Goal: Task Accomplishment & Management: Use online tool/utility

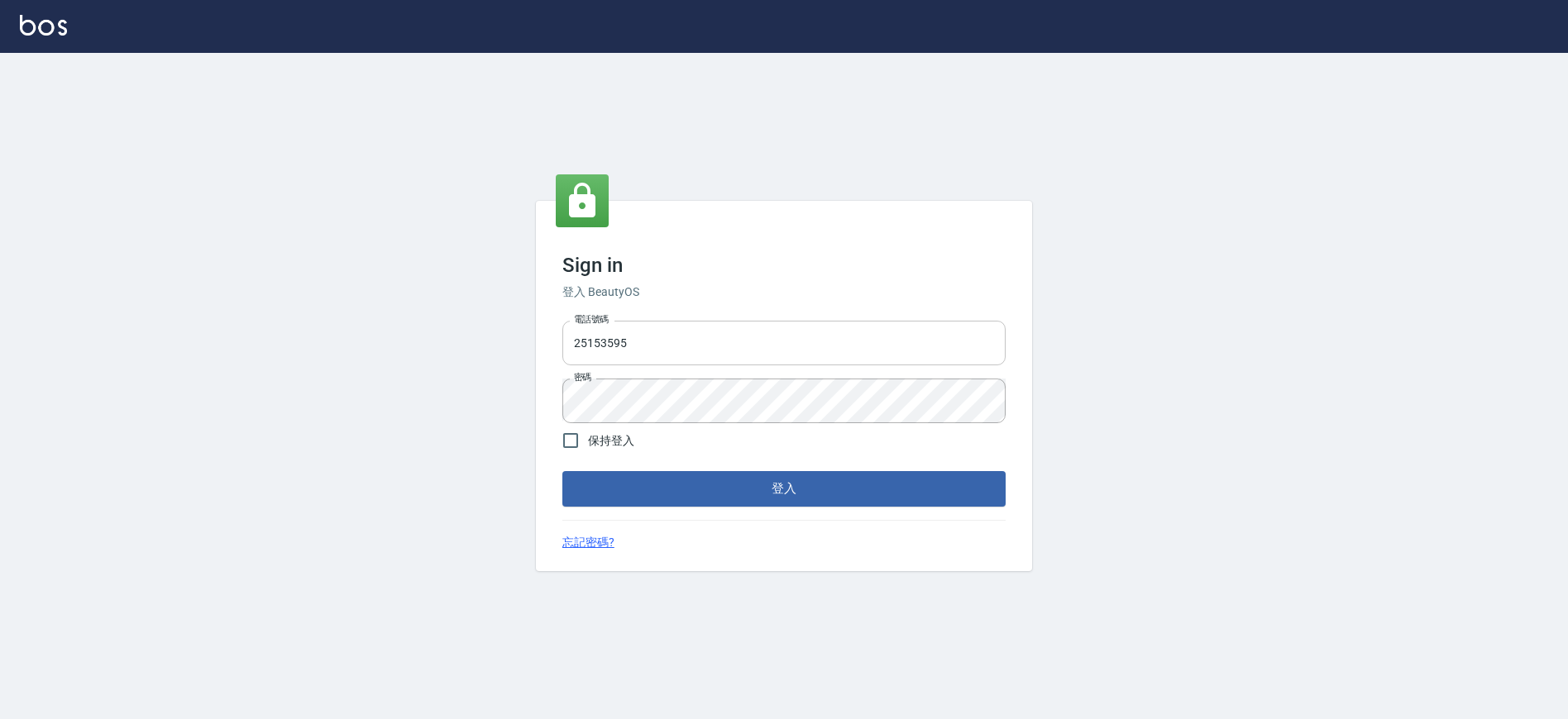
click at [629, 340] on input "25153595" at bounding box center [784, 343] width 443 height 45
drag, startPoint x: 629, startPoint y: 340, endPoint x: 559, endPoint y: 336, distance: 70.1
click at [559, 336] on div "電話號碼 25153595 電話號碼 密碼 密碼" at bounding box center [784, 371] width 456 height 116
type input "0930889212"
click at [525, 386] on div "Sign in 登入 BeautyOS 電話號碼 0930889212 電話號碼 密碼 密碼 保持登入 登入 忘記密碼?" at bounding box center [784, 386] width 1568 height 666
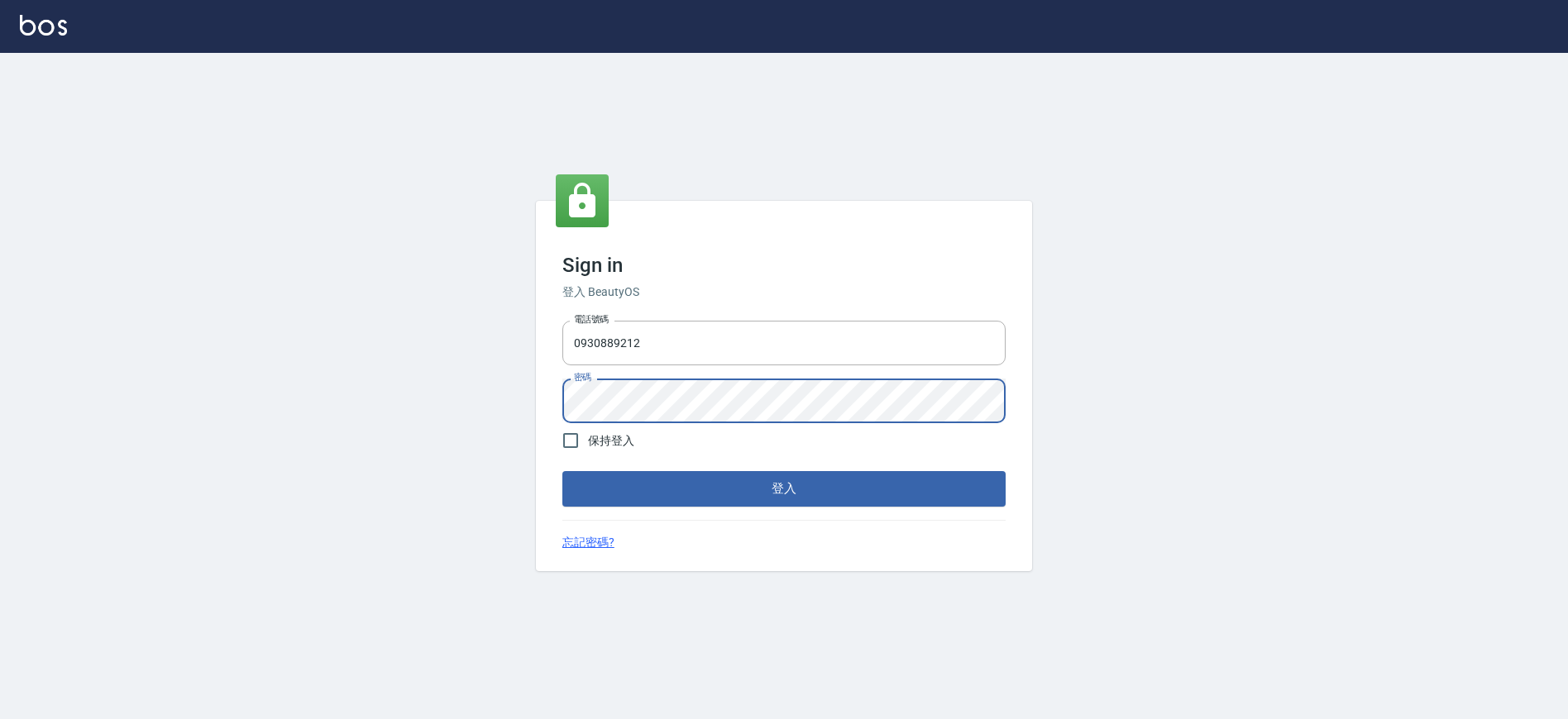
click at [562, 471] on button "登入" at bounding box center [784, 488] width 443 height 35
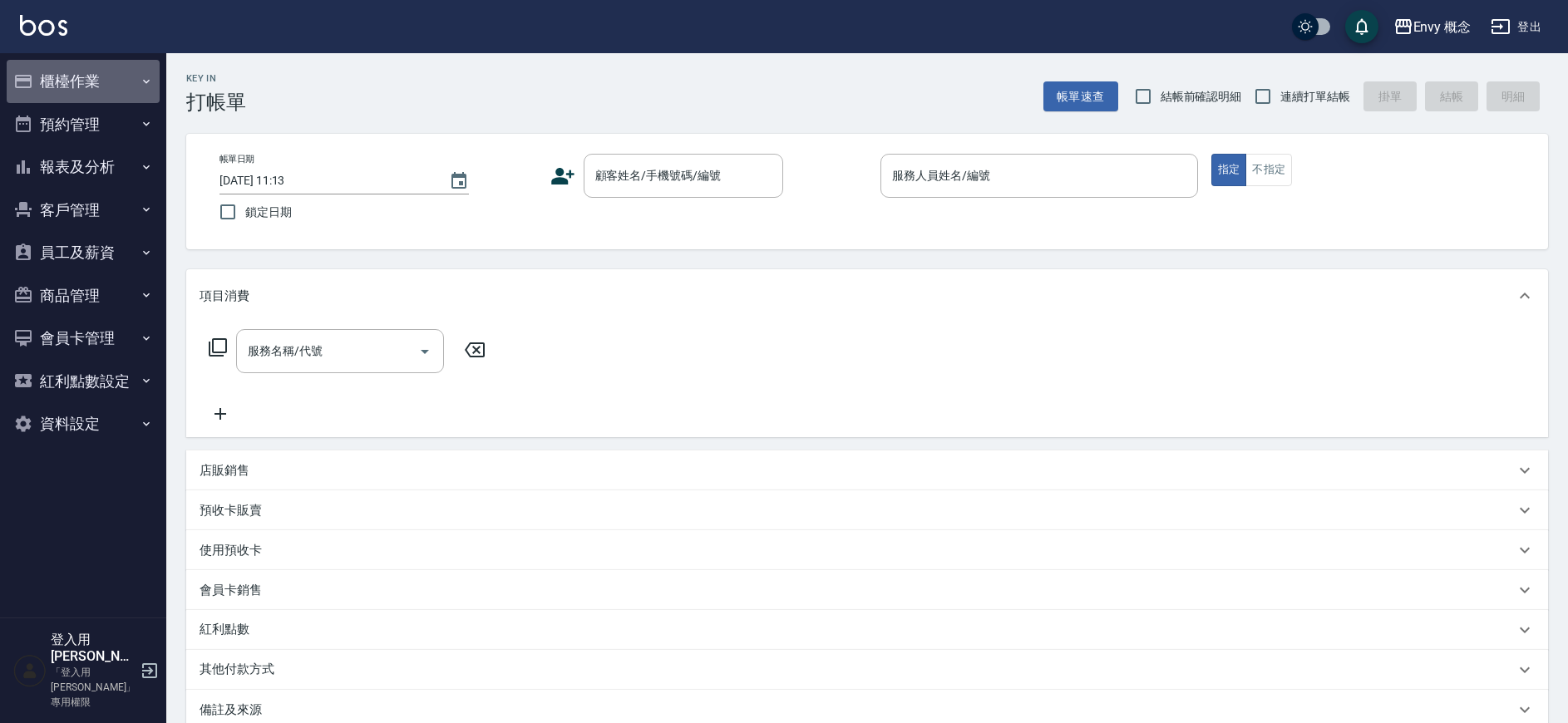
click at [100, 77] on button "櫃檯作業" at bounding box center [83, 81] width 153 height 44
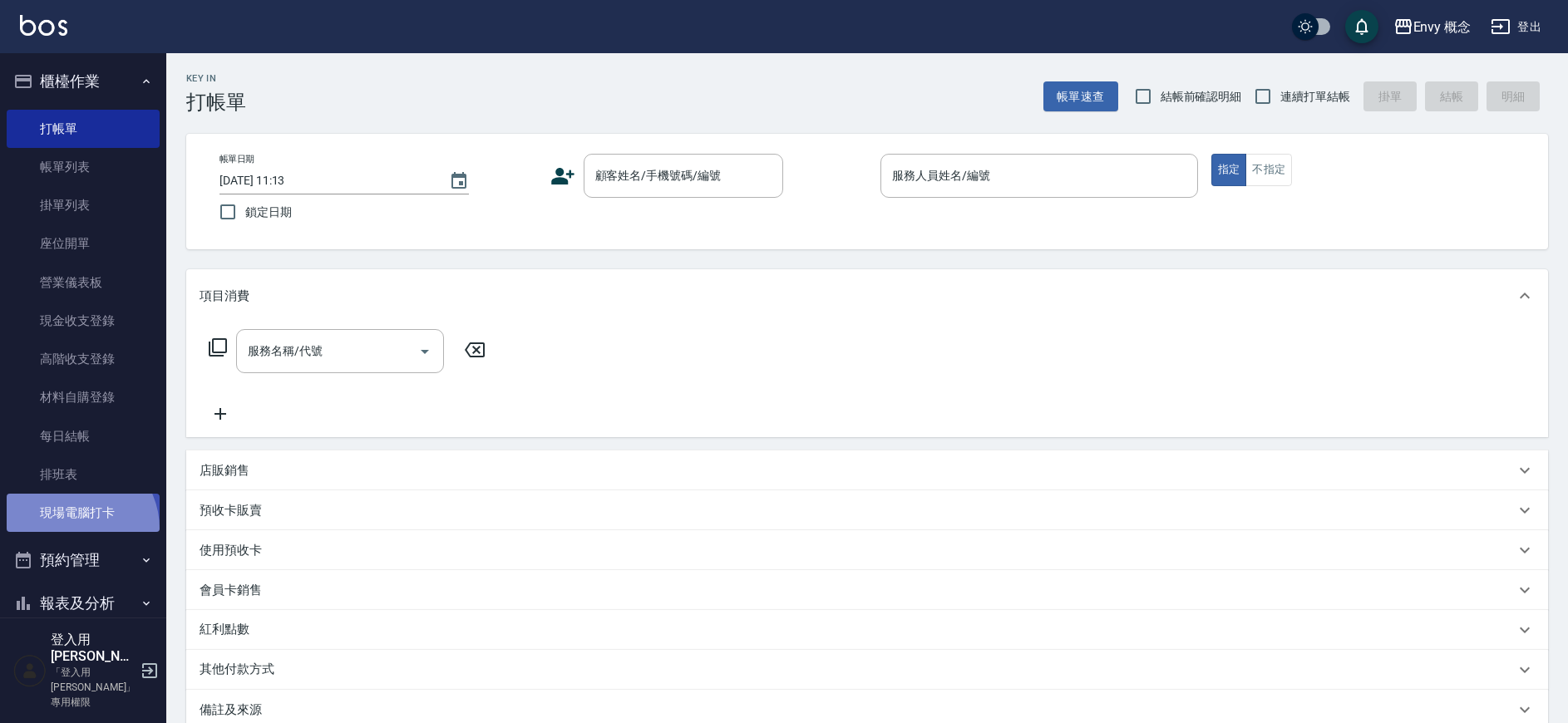
click at [73, 529] on link "現場電腦打卡" at bounding box center [83, 513] width 153 height 38
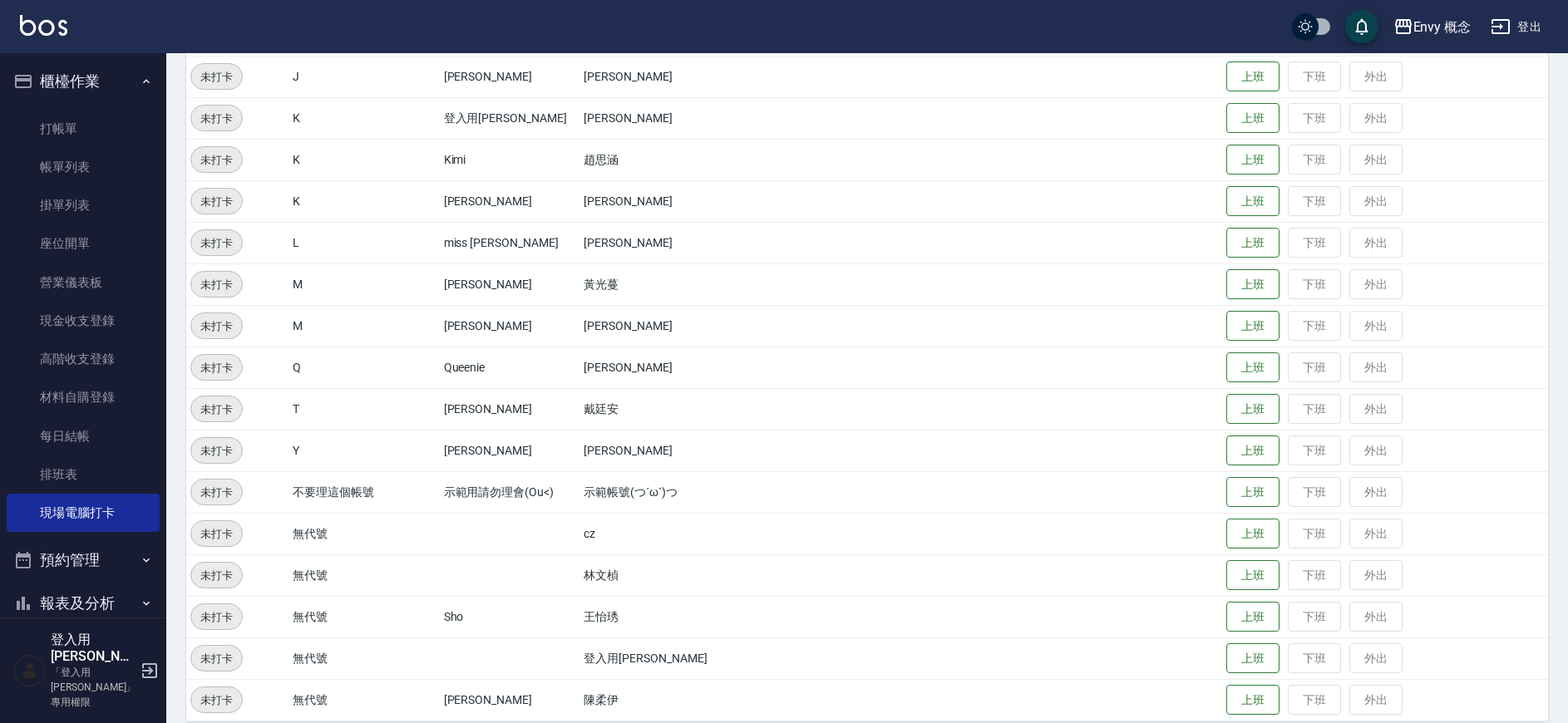
scroll to position [273, 0]
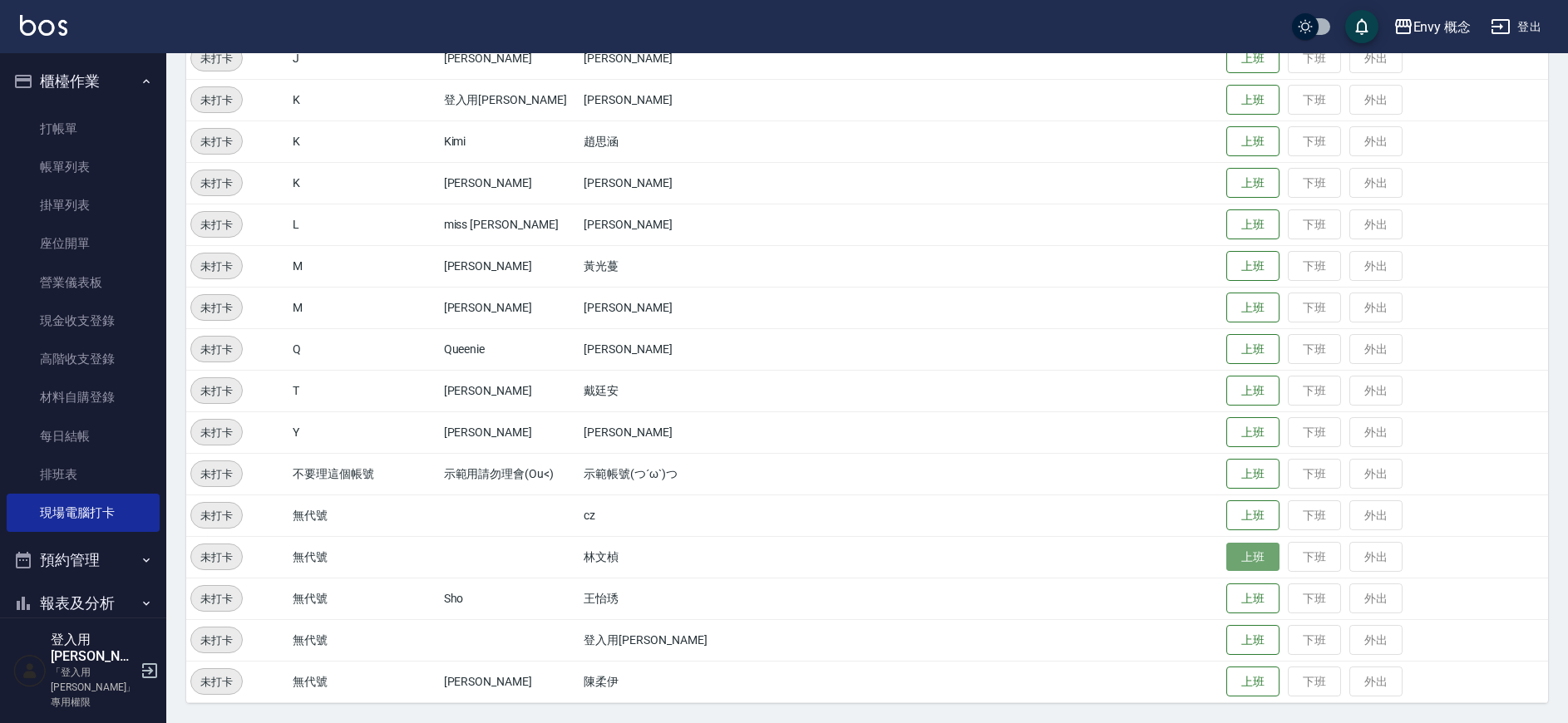
click at [1239, 555] on button "上班" at bounding box center [1253, 556] width 54 height 29
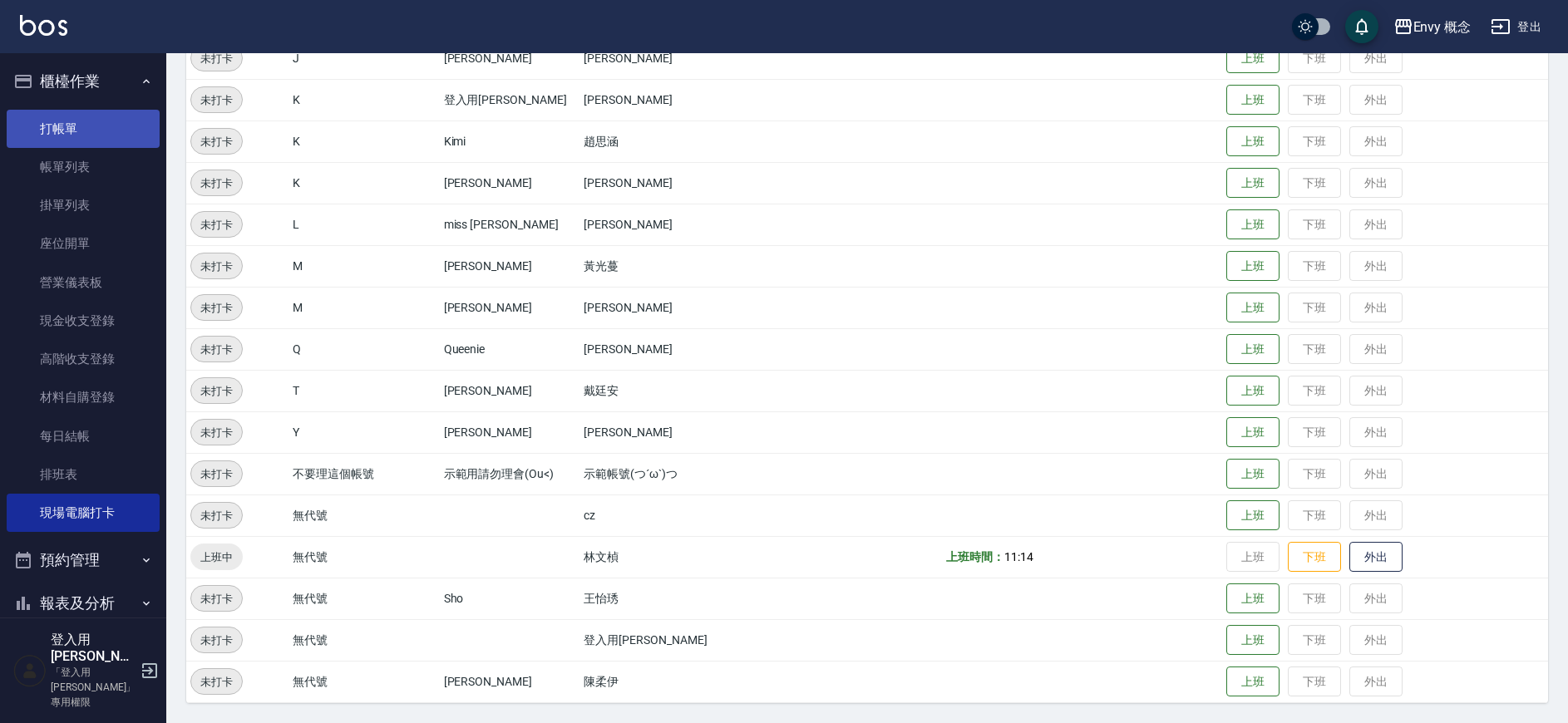
click at [88, 131] on link "打帳單" at bounding box center [83, 129] width 153 height 38
